Goal: Task Accomplishment & Management: Manage account settings

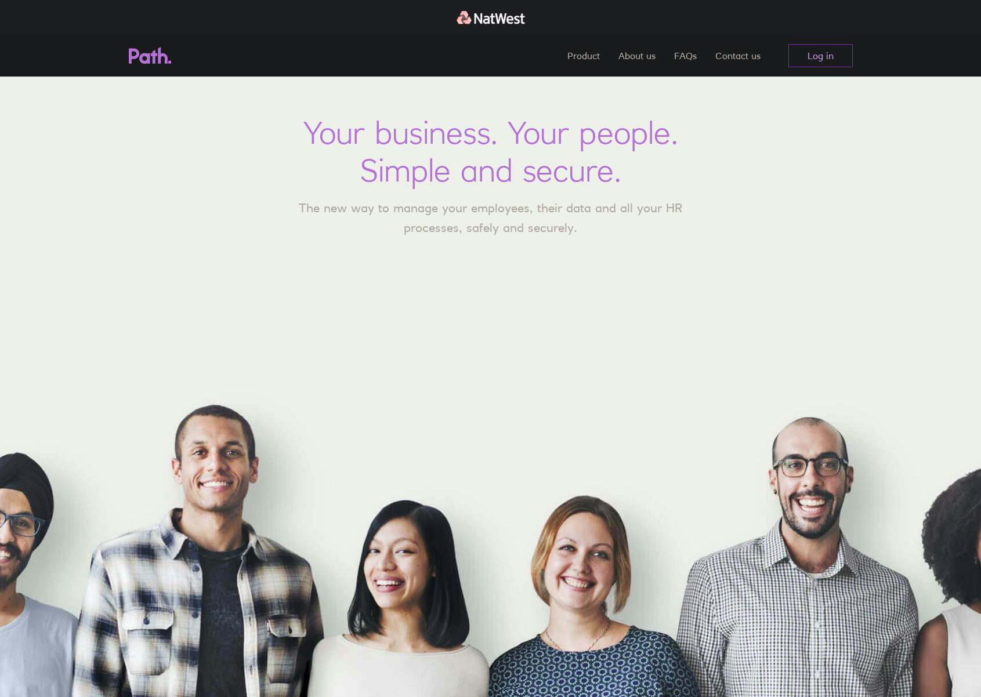
click at [813, 61] on link "Log in" at bounding box center [820, 55] width 64 height 23
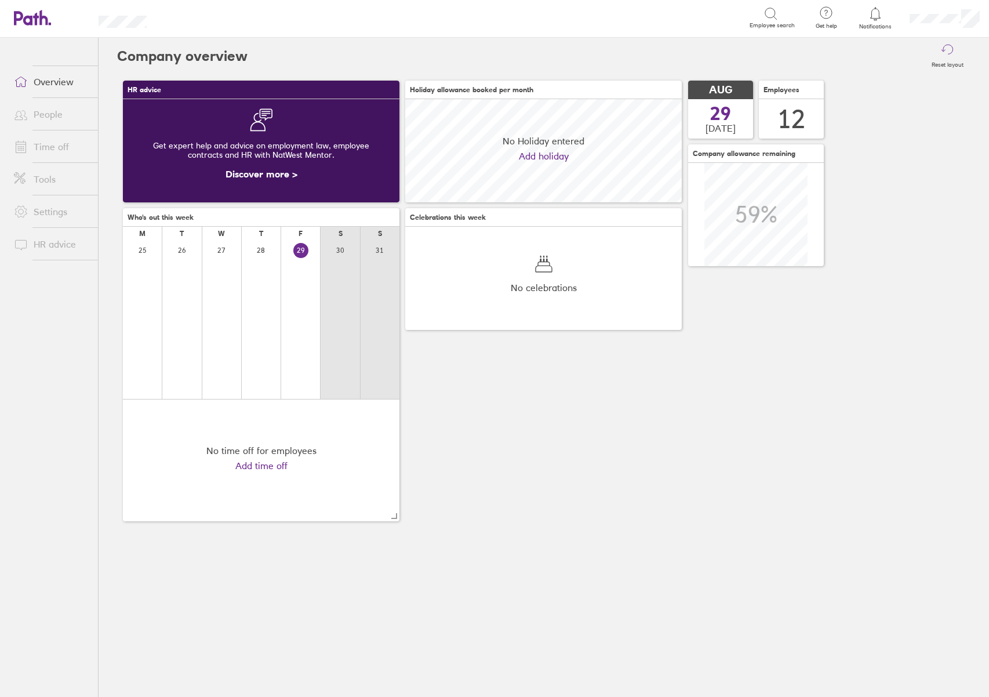
scroll to position [103, 277]
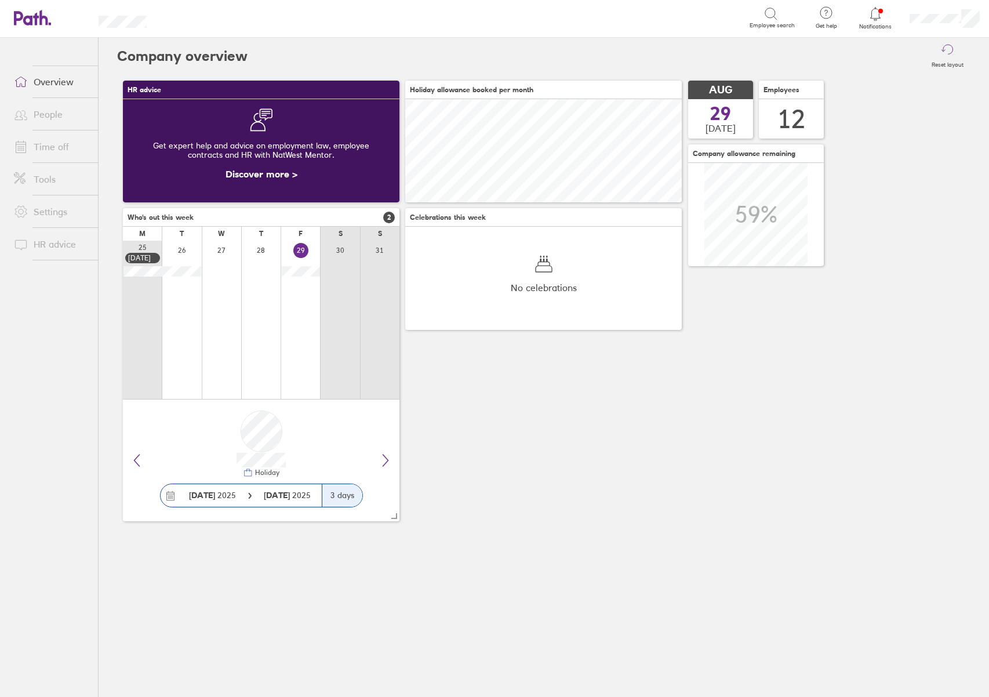
click at [46, 147] on link "Time off" at bounding box center [51, 146] width 93 height 23
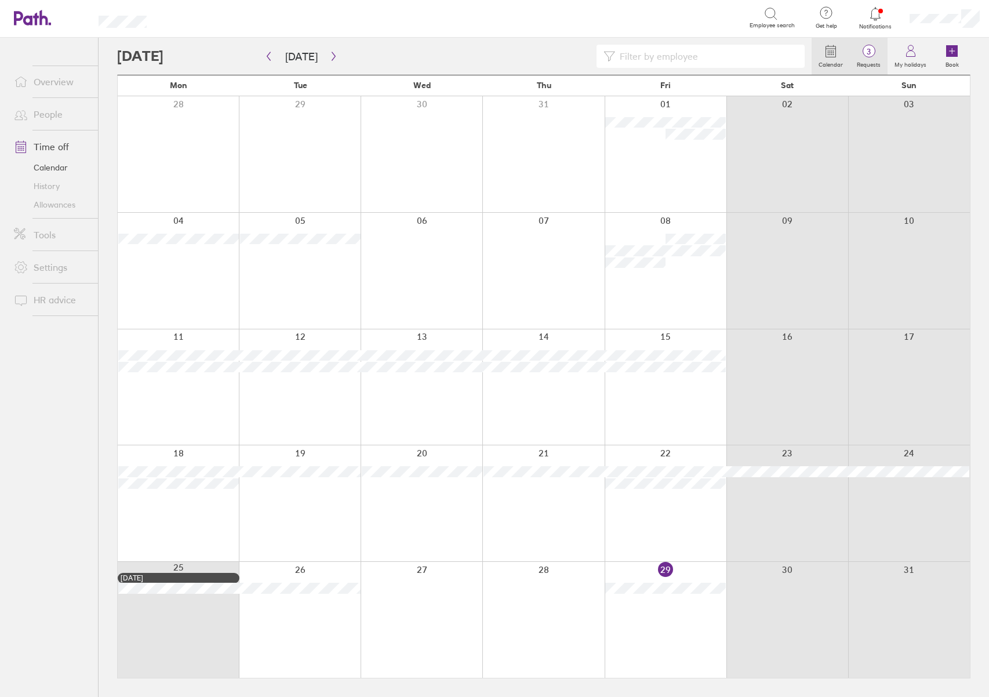
click at [877, 56] on span "3" at bounding box center [869, 51] width 38 height 9
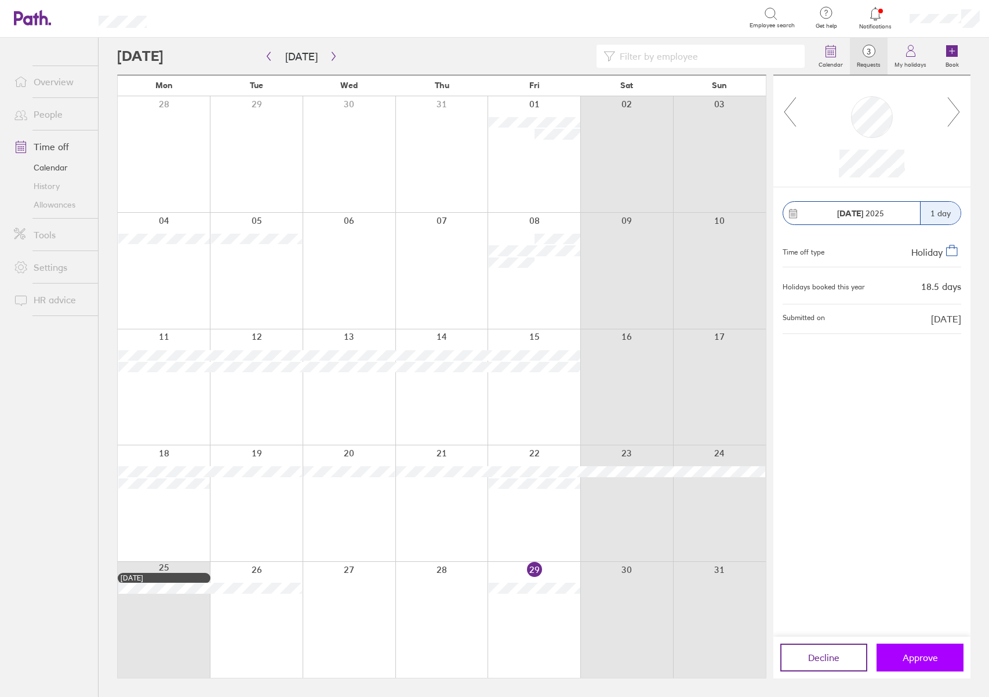
click at [923, 663] on span "Approve" at bounding box center [920, 658] width 35 height 10
click at [874, 47] on span "3" at bounding box center [869, 51] width 38 height 9
click at [901, 660] on button "Approve" at bounding box center [920, 658] width 87 height 28
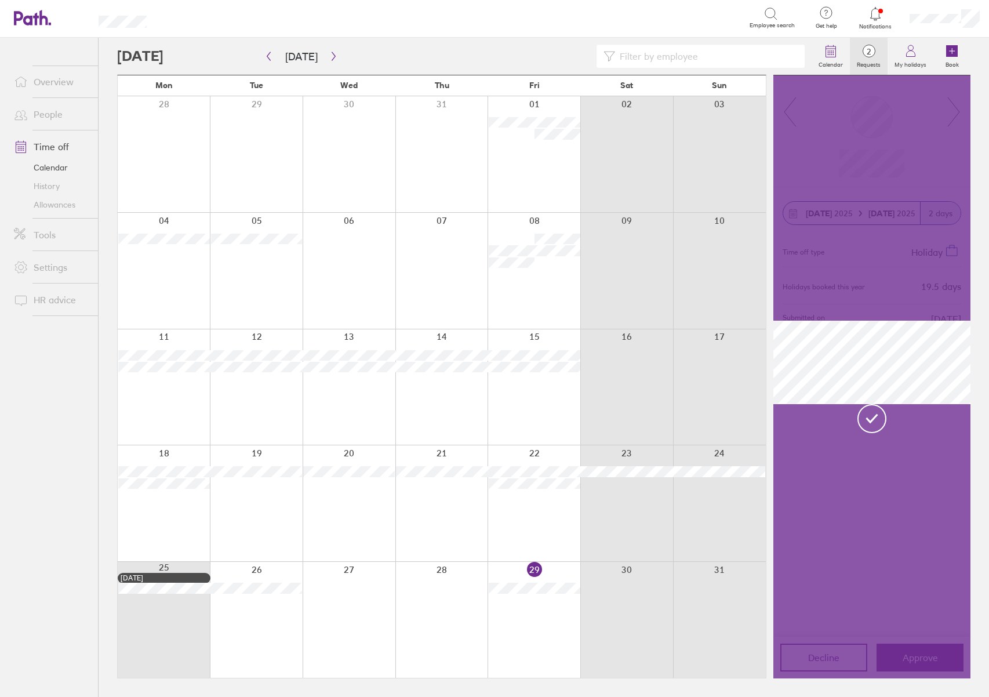
click at [910, 110] on div at bounding box center [872, 376] width 197 height 603
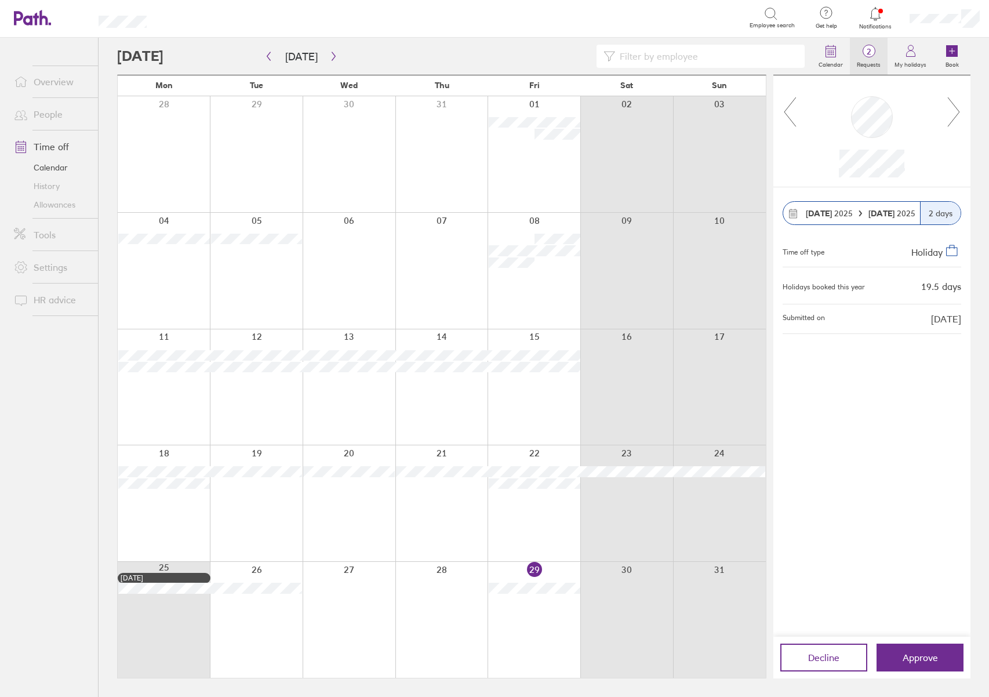
click at [876, 59] on label "Requests" at bounding box center [869, 63] width 38 height 10
click at [905, 664] on button "Approve" at bounding box center [920, 658] width 87 height 28
